Goal: Task Accomplishment & Management: Complete application form

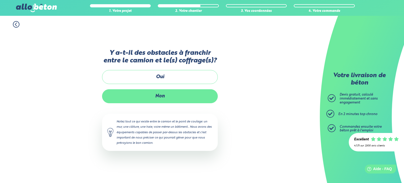
click at [159, 95] on label "Non" at bounding box center [160, 96] width 116 height 14
click at [0, 0] on input "Non" at bounding box center [0, 0] width 0 height 0
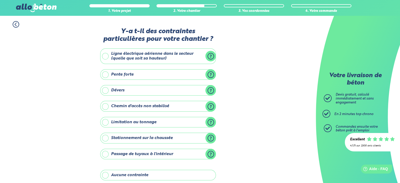
click at [106, 55] on label "Ligne électrique aérienne dans le secteur (quelle que soit sa hauteur)" at bounding box center [158, 56] width 116 height 16
click at [0, 0] on input "Ligne électrique aérienne dans le secteur (quelle que soit sa hauteur)" at bounding box center [0, 0] width 0 height 0
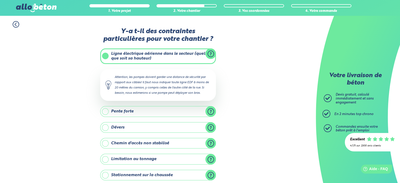
click at [105, 113] on label "Pente forte" at bounding box center [158, 111] width 116 height 11
click at [0, 0] on input "Pente forte" at bounding box center [0, 0] width 0 height 0
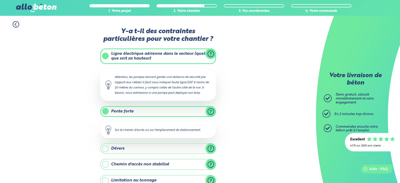
scroll to position [96, 0]
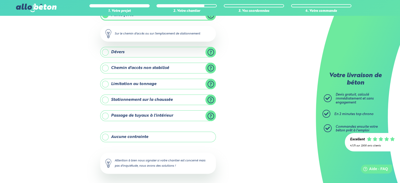
click at [105, 97] on label "Stationnement sur la chaussée" at bounding box center [158, 99] width 116 height 11
click at [0, 0] on input "Stationnement sur la chaussée" at bounding box center [0, 0] width 0 height 0
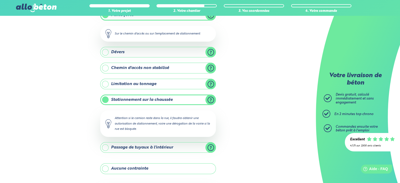
click at [103, 98] on label "Stationnement sur la chaussée" at bounding box center [158, 99] width 116 height 11
click at [0, 0] on input "Stationnement sur la chaussée" at bounding box center [0, 0] width 0 height 0
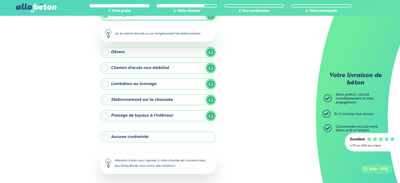
scroll to position [118, 0]
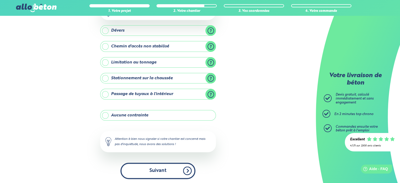
click at [159, 171] on button "Suivant" at bounding box center [157, 170] width 75 height 16
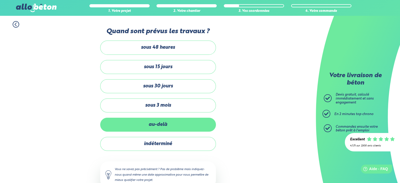
click at [162, 124] on label "au-delà" at bounding box center [158, 124] width 116 height 14
click at [0, 0] on input "au-delà" at bounding box center [0, 0] width 0 height 0
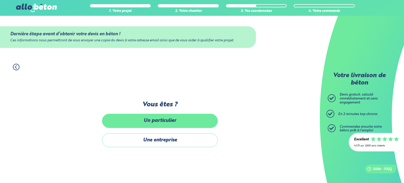
click at [157, 124] on label "Un particulier" at bounding box center [160, 121] width 116 height 14
click at [0, 0] on input "Un particulier" at bounding box center [0, 0] width 0 height 0
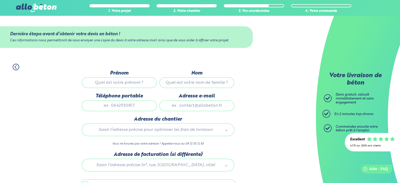
click at [128, 82] on input "Prénom" at bounding box center [119, 82] width 75 height 11
type input "nicolas"
click at [177, 81] on input "Nom" at bounding box center [196, 82] width 75 height 11
type input "elmalih"
click at [121, 103] on input "Téléphone portable" at bounding box center [119, 105] width 75 height 11
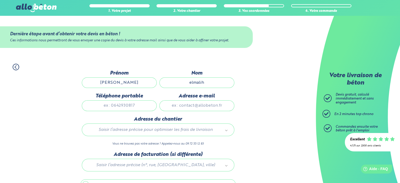
type input "0781850787"
click at [190, 106] on input "Adresse e-mail" at bounding box center [196, 105] width 75 height 11
type input "nicolaselmalih@gmail.com"
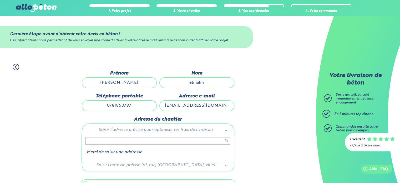
click at [130, 142] on input "text" at bounding box center [157, 140] width 145 height 7
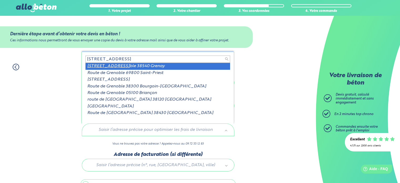
type input "908 route de greno"
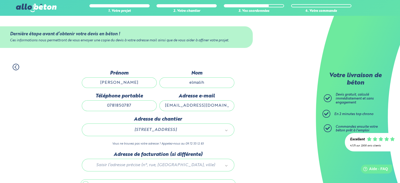
click at [226, 163] on div at bounding box center [157, 163] width 155 height 25
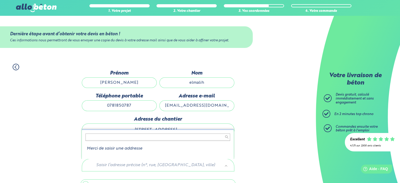
click at [112, 136] on input "text" at bounding box center [157, 136] width 145 height 7
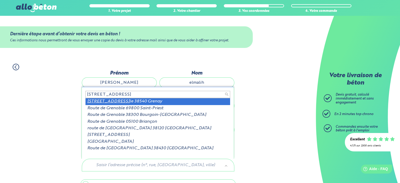
type input "908 route de grenob"
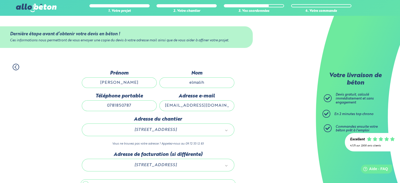
scroll to position [29, 0]
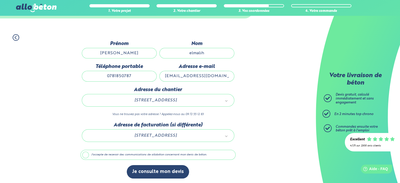
click at [86, 152] on label "J'accepte de recevoir des communications de allobéton concernant mon devis de b…" at bounding box center [157, 155] width 155 height 10
click at [0, 0] on input "J'accepte de recevoir des communications de allobéton concernant mon devis de b…" at bounding box center [0, 0] width 0 height 0
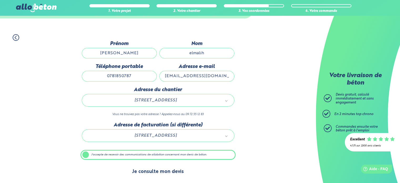
click at [158, 170] on button "Je consulte mon devis" at bounding box center [158, 171] width 62 height 13
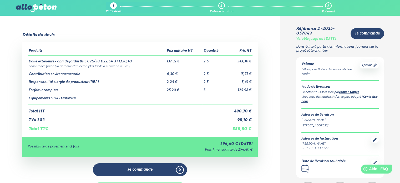
scroll to position [96, 0]
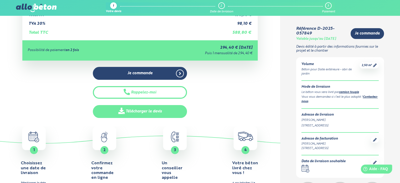
click at [127, 110] on link "Télécharger le devis" at bounding box center [140, 111] width 94 height 13
